Goal: Transaction & Acquisition: Obtain resource

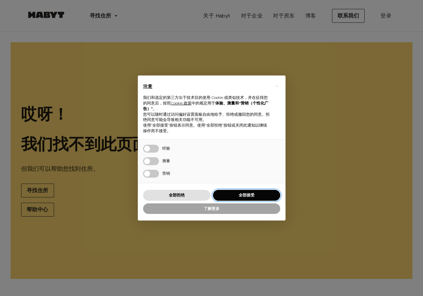
click at [244, 193] on font "全部接受" at bounding box center [247, 195] width 16 height 5
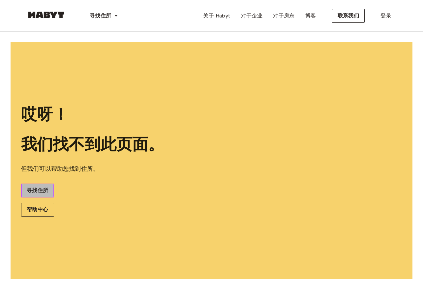
click at [46, 190] on font "寻找住所" at bounding box center [38, 190] width 22 height 6
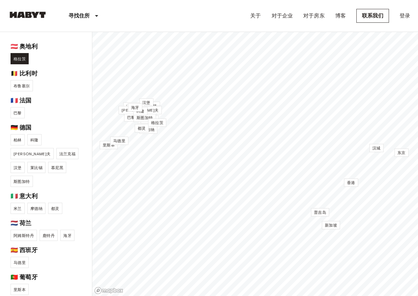
click at [19, 62] on link "格拉茨" at bounding box center [20, 58] width 18 height 11
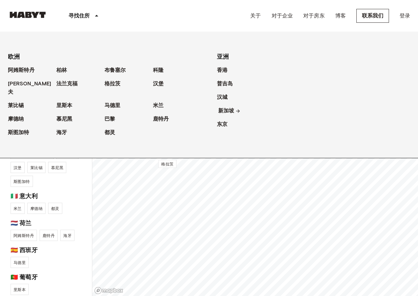
click at [229, 110] on font "新加坡" at bounding box center [226, 111] width 16 height 6
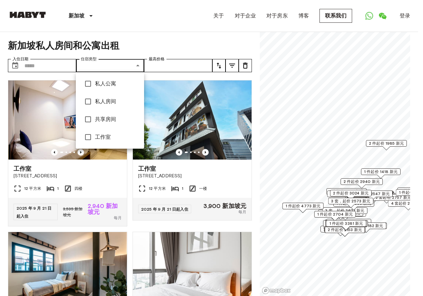
click at [133, 65] on div at bounding box center [211, 148] width 423 height 296
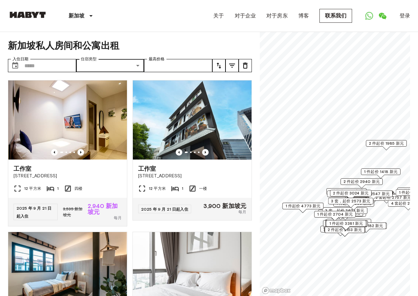
click at [145, 22] on div "新加坡 欧洲 阿姆斯特丹 柏林 布鲁塞尔 科隆 杜塞尔多夫 法兰克福 格拉茨 汉堡 莱比锡 里斯本 马德里 米兰 摩德纳 慕尼黑 巴黎 鹿特丹 斯图加特 海牙…" at bounding box center [209, 16] width 402 height 32
click at [87, 128] on img at bounding box center [67, 119] width 119 height 79
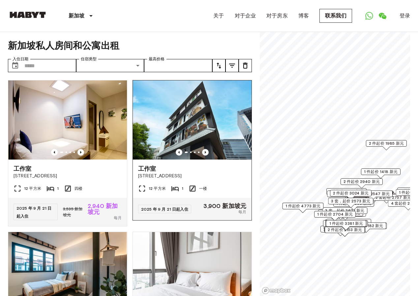
click at [204, 136] on img at bounding box center [192, 119] width 119 height 79
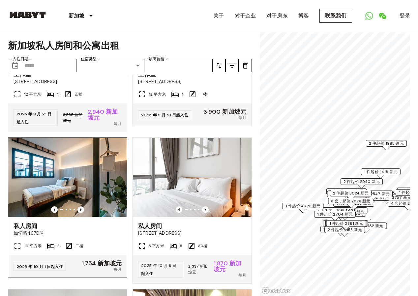
scroll to position [132, 0]
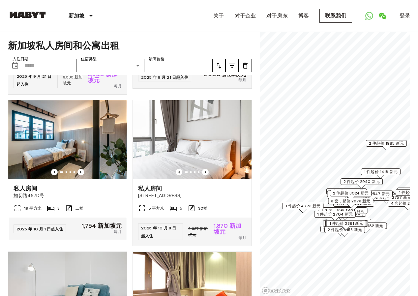
click at [86, 158] on img at bounding box center [67, 139] width 119 height 79
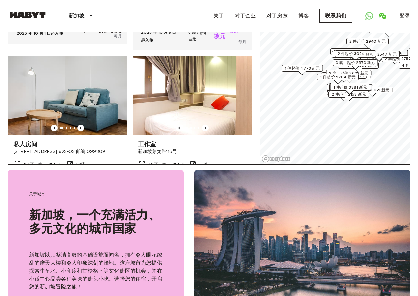
scroll to position [231, 0]
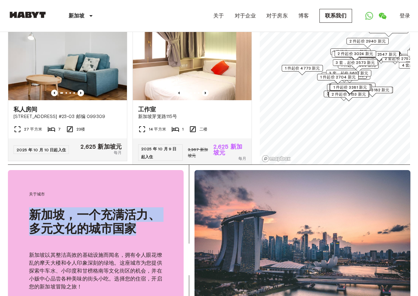
drag, startPoint x: 189, startPoint y: 186, endPoint x: 208, endPoint y: 221, distance: 39.4
click at [188, 229] on div "关于城市 新加坡，一个充满活力、多元文化的城市国家 新加坡以其整洁高效的基础设施而闻名，拥有令人眼花缭乱的摩天大楼和令人印象深刻的绿地。这座城市为您提供探索牛…" at bounding box center [98, 244] width 181 height 158
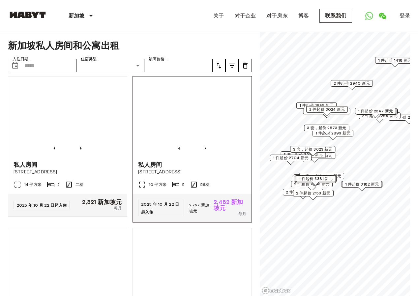
scroll to position [956, 0]
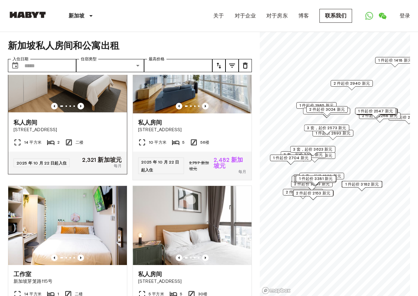
click at [92, 96] on img at bounding box center [67, 73] width 119 height 79
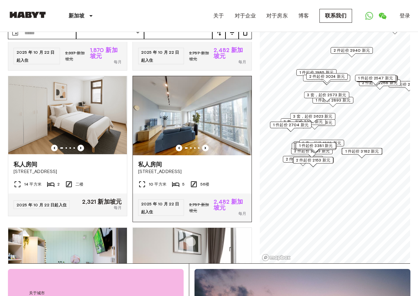
scroll to position [858, 0]
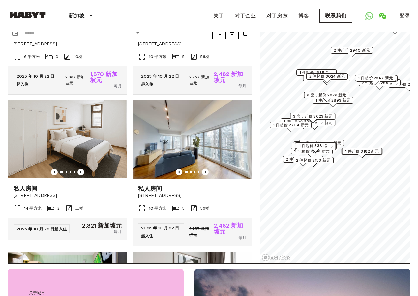
click at [186, 150] on img at bounding box center [192, 139] width 119 height 79
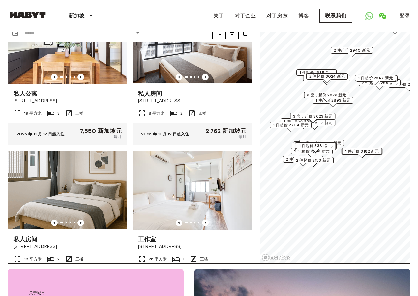
scroll to position [1775, 0]
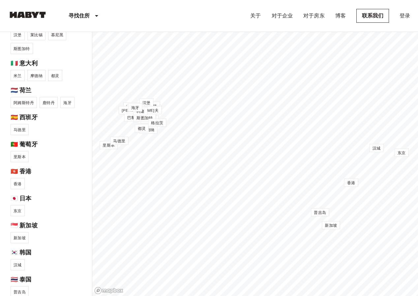
scroll to position [136, 0]
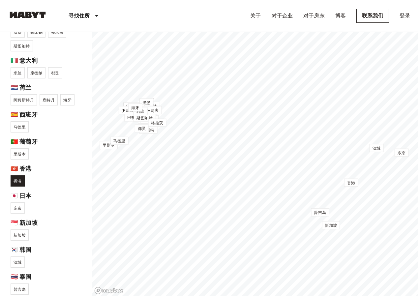
click at [15, 179] on font "香港" at bounding box center [18, 181] width 8 height 5
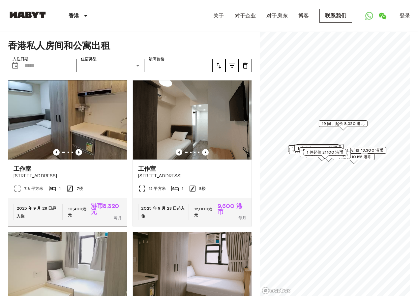
click at [86, 122] on img at bounding box center [67, 119] width 119 height 79
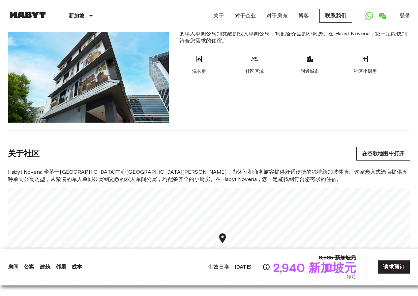
scroll to position [429, 0]
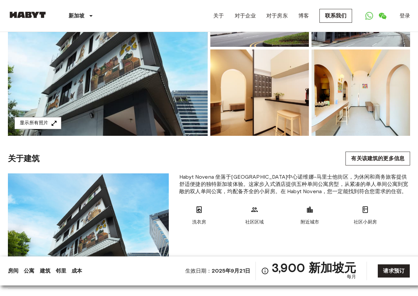
scroll to position [132, 0]
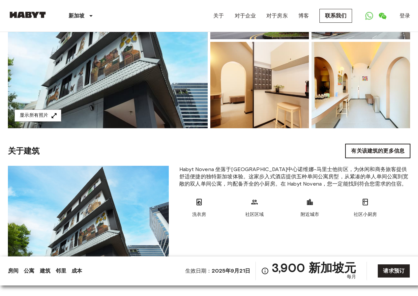
click at [373, 155] on link "有关该建筑的更多信息" at bounding box center [378, 151] width 65 height 14
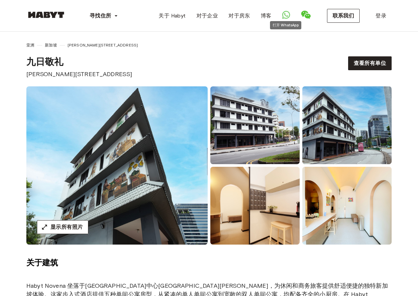
click at [286, 16] on icon "打开 WhatsApp" at bounding box center [286, 15] width 8 height 8
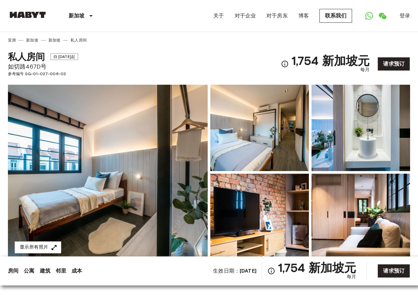
click at [262, 54] on div "私人房间 自 [DATE]起 如切路467D号 参考编号 SG-01-027-006-02 1,754 新加坡元 每月 请求预订" at bounding box center [209, 60] width 402 height 34
click at [367, 16] on icon "打开 WhatsApp" at bounding box center [369, 16] width 8 height 8
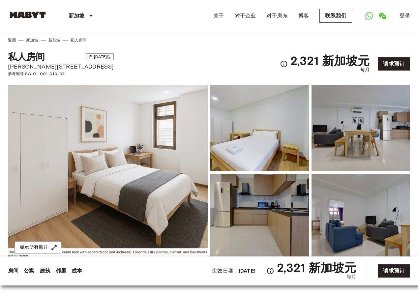
click at [254, 42] on div "亚洲 新加坡 新加坡 私人房间" at bounding box center [209, 37] width 402 height 11
click at [365, 16] on link "打开 WhatsApp" at bounding box center [369, 15] width 13 height 13
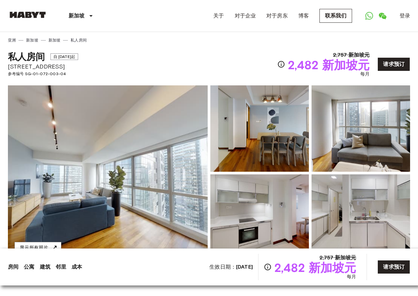
click at [218, 58] on div "私人房间 自 [DATE]起 [STREET_ADDRESS] 参考编号 SG-01-072-003-04 2,757 新加坡元 2,482 新加坡元 每月 …" at bounding box center [209, 60] width 402 height 34
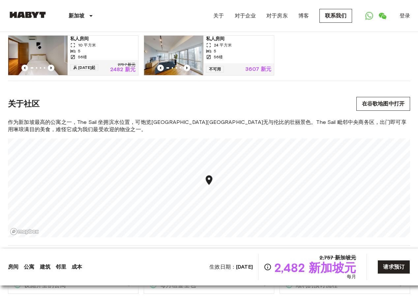
scroll to position [363, 0]
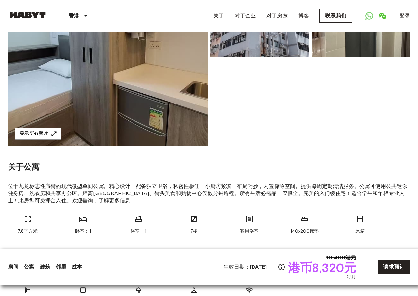
scroll to position [231, 0]
